Goal: Check status: Check status

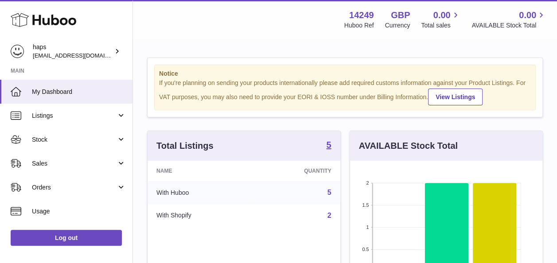
scroll to position [138, 192]
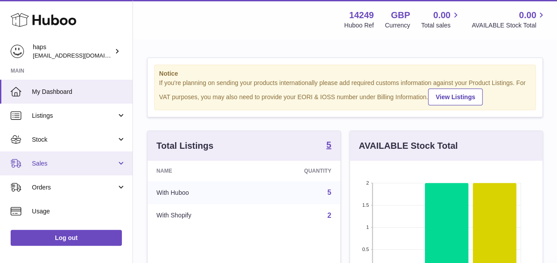
click at [70, 166] on span "Sales" at bounding box center [74, 163] width 85 height 8
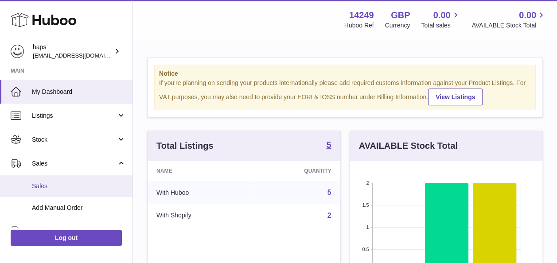
click at [79, 182] on span "Sales" at bounding box center [79, 186] width 94 height 8
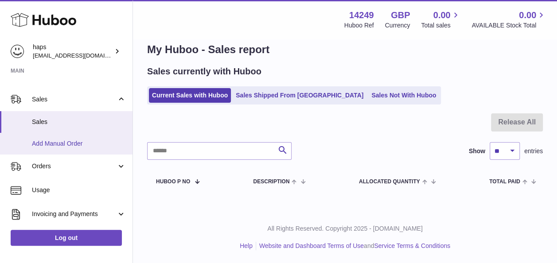
scroll to position [74, 0]
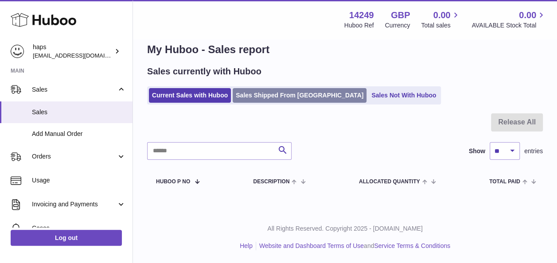
click at [260, 91] on link "Sales Shipped From [GEOGRAPHIC_DATA]" at bounding box center [300, 95] width 134 height 15
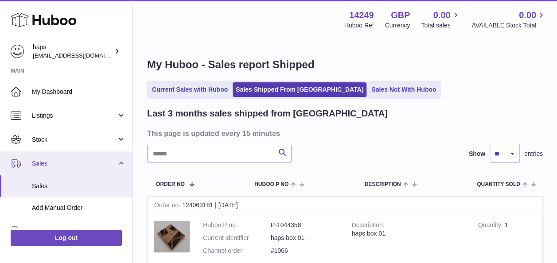
scroll to position [38, 0]
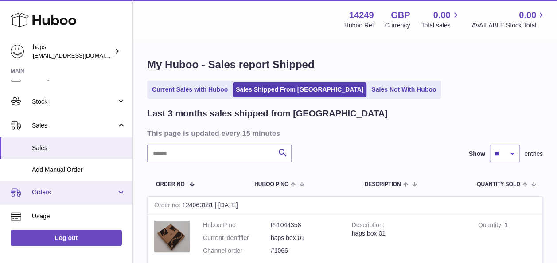
click at [58, 186] on link "Orders" at bounding box center [66, 193] width 132 height 24
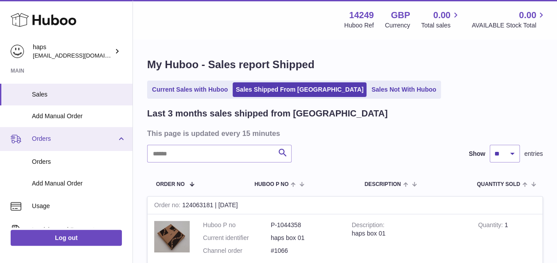
scroll to position [92, 0]
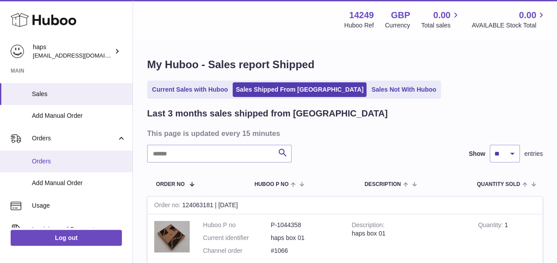
click at [73, 165] on span "Orders" at bounding box center [79, 161] width 94 height 8
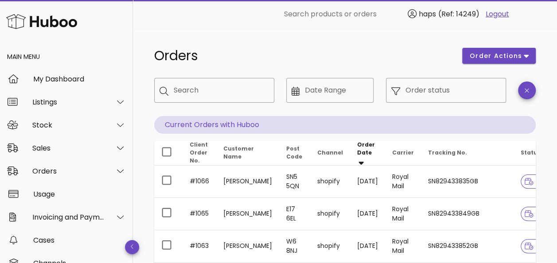
scroll to position [15, 0]
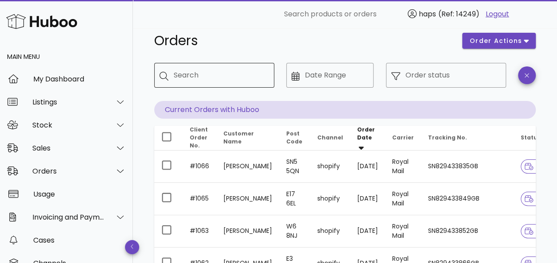
click at [220, 80] on input "Search" at bounding box center [220, 75] width 93 height 14
paste input "*****"
type input "*****"
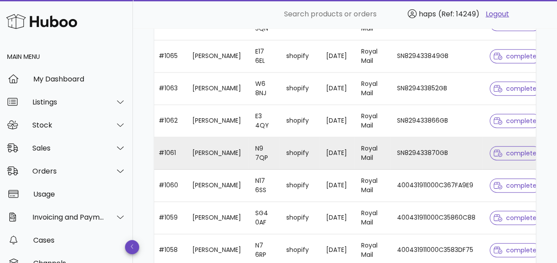
scroll to position [181, 0]
click at [354, 155] on td "Royal Mail" at bounding box center [372, 153] width 36 height 32
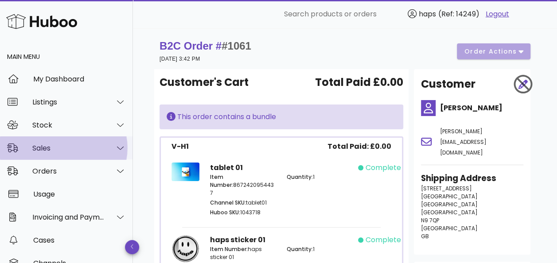
click at [78, 150] on div "Sales" at bounding box center [68, 148] width 72 height 8
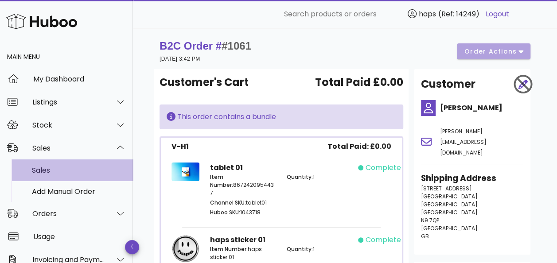
click at [77, 173] on div "Sales" at bounding box center [79, 170] width 94 height 8
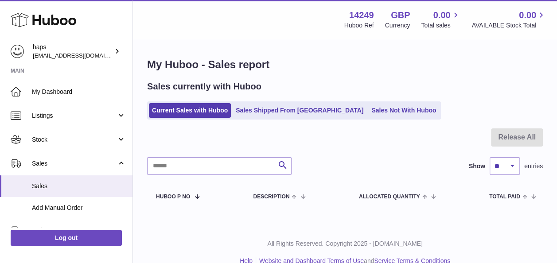
click at [261, 107] on link "Sales Shipped From [GEOGRAPHIC_DATA]" at bounding box center [300, 110] width 134 height 15
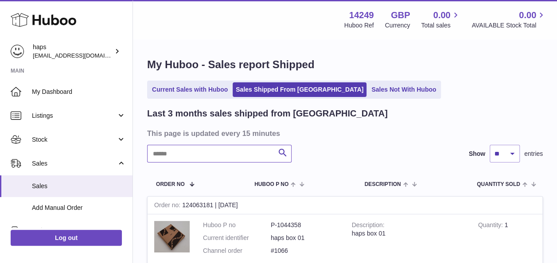
click at [207, 157] on input "text" at bounding box center [219, 154] width 144 height 18
click at [201, 152] on input "text" at bounding box center [219, 154] width 144 height 18
type input "****"
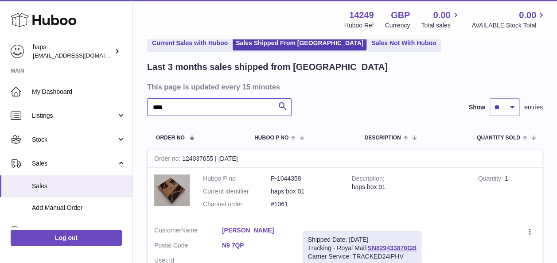
scroll to position [47, 0]
